Goal: Information Seeking & Learning: Find specific page/section

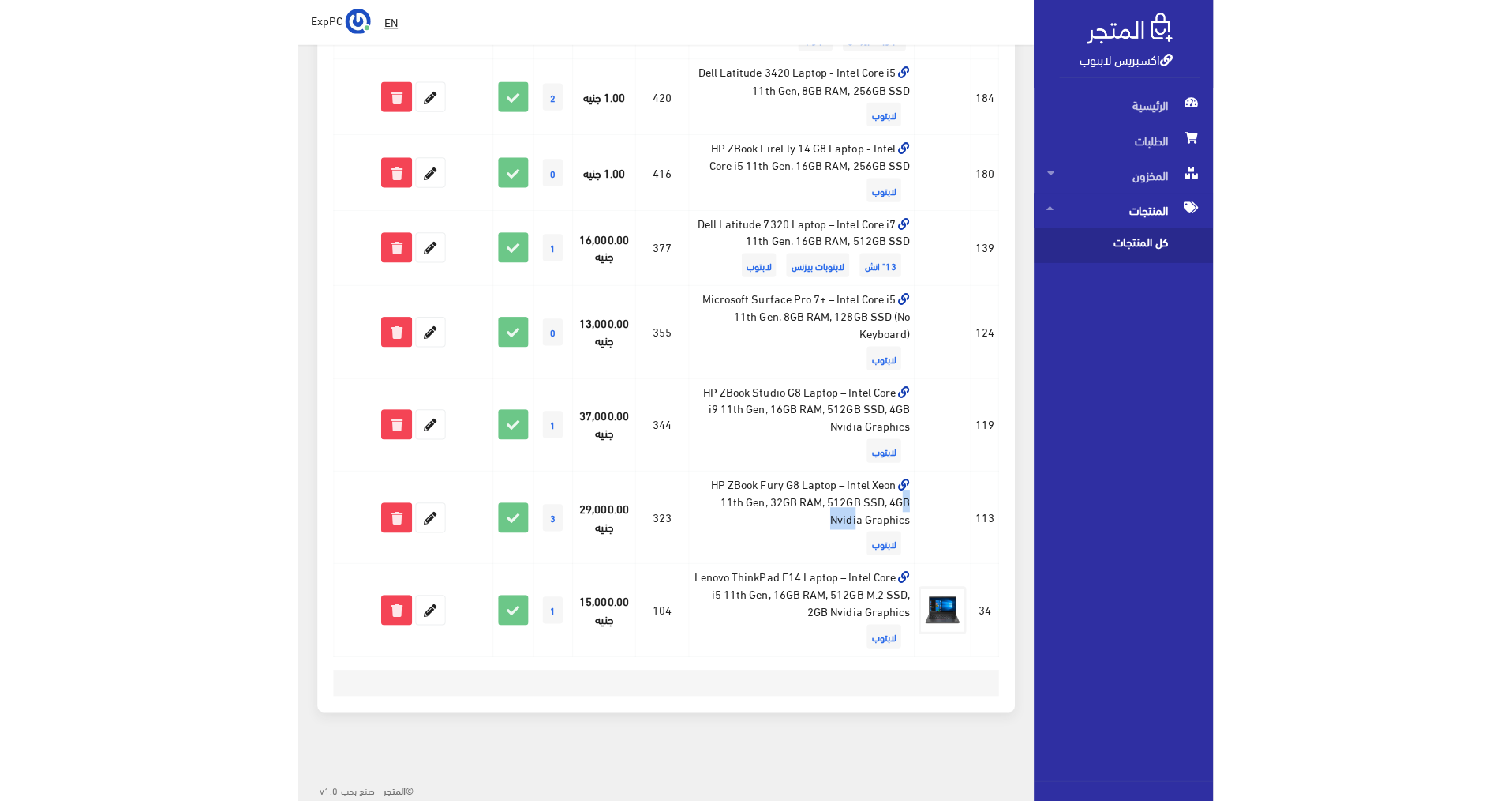
scroll to position [105, 0]
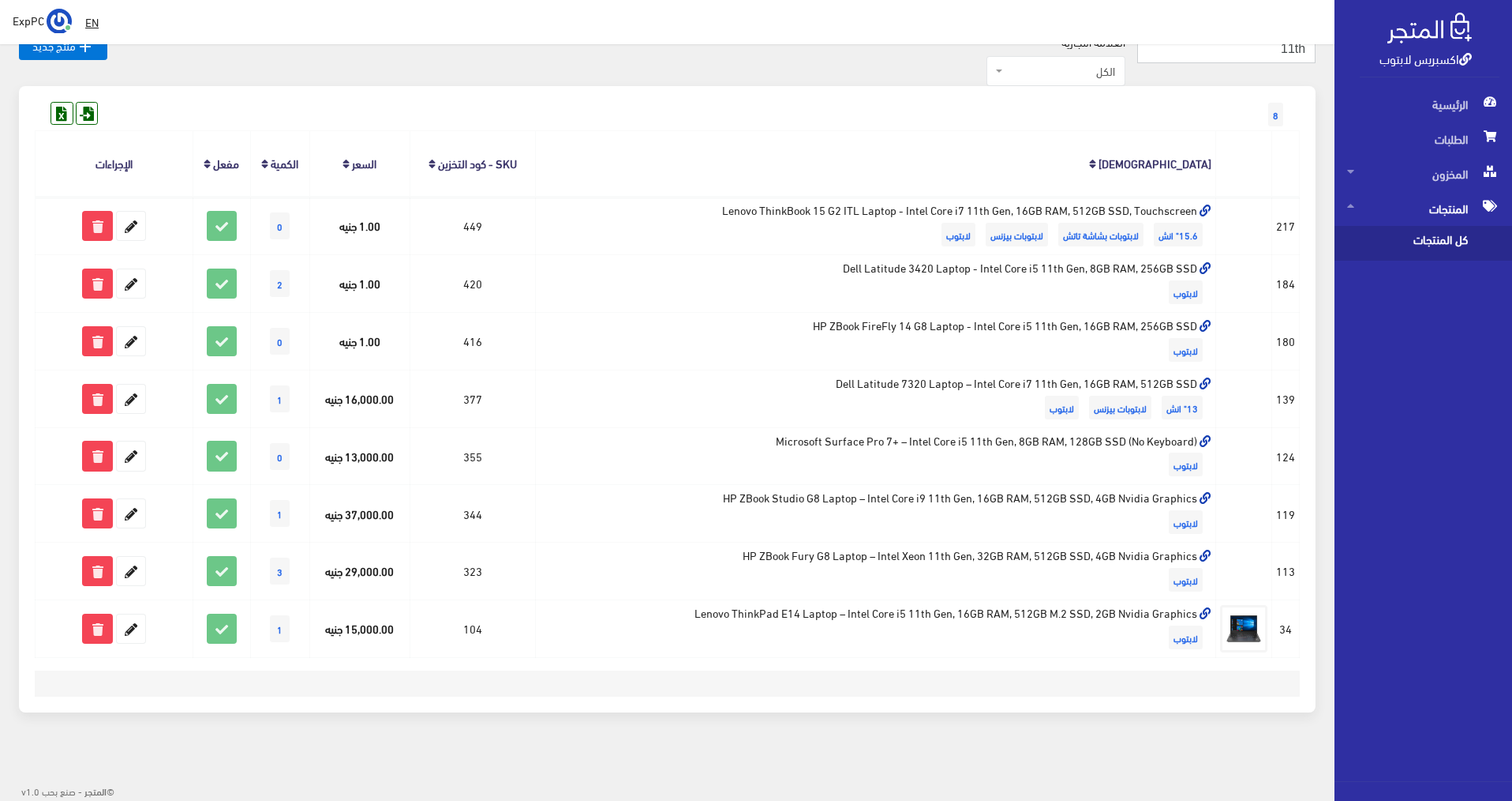
drag, startPoint x: 1219, startPoint y: 49, endPoint x: 1433, endPoint y: 73, distance: 215.3
click at [906, 73] on div "اكسبريس لابتوب الرئيسية الطلبات المخزون EN" at bounding box center [756, 347] width 1512 height 906
type input "ل4"
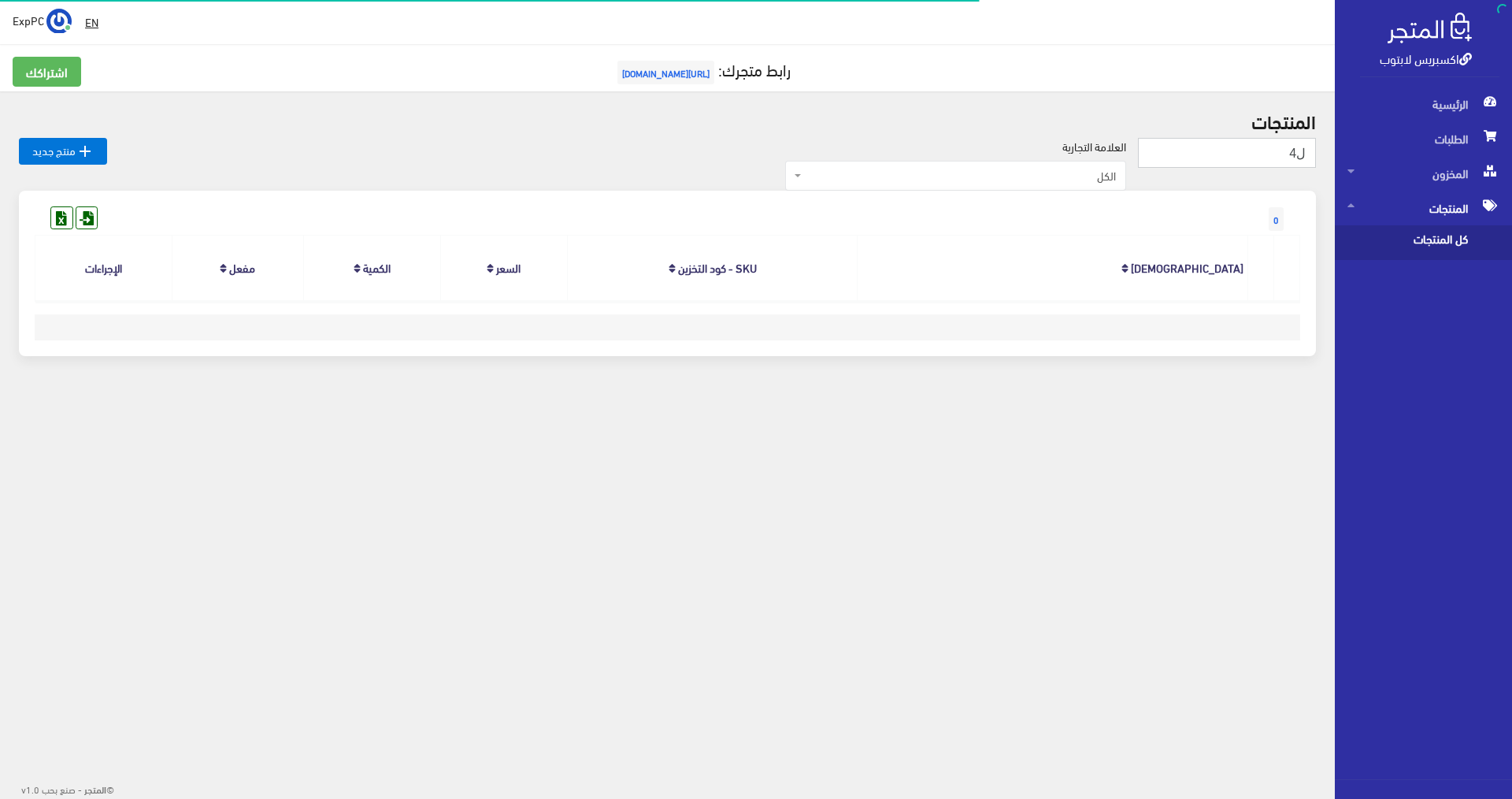
drag, startPoint x: 1276, startPoint y: 152, endPoint x: 1323, endPoint y: 151, distance: 47.0
click at [1323, 151] on div "المنتجات ل4  منتج جديد العلامة التجارية الكل Dell ThinkPad HP (Hewlett-Packard…" at bounding box center [667, 243] width 1335 height 302
type input "g4"
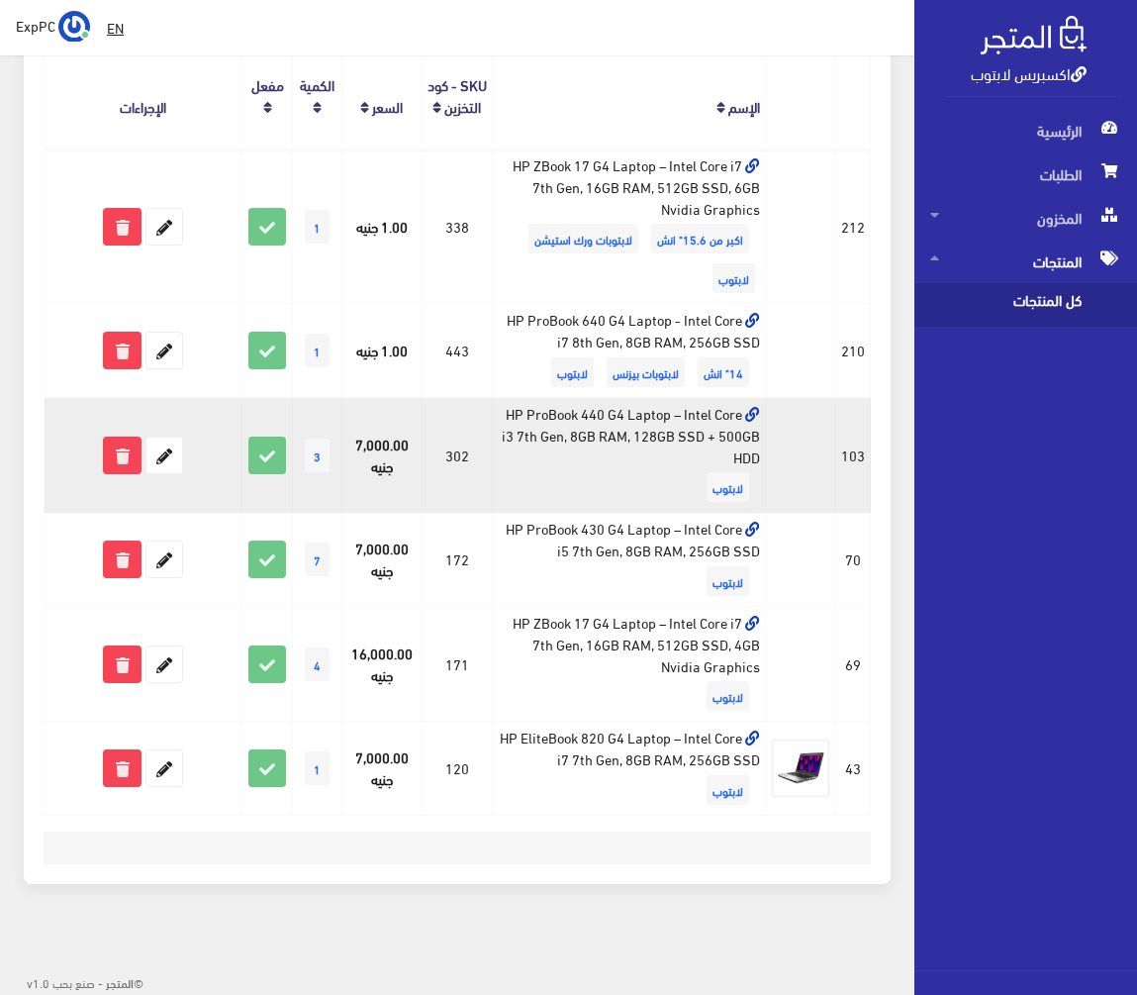
scroll to position [273, 0]
